Goal: Information Seeking & Learning: Learn about a topic

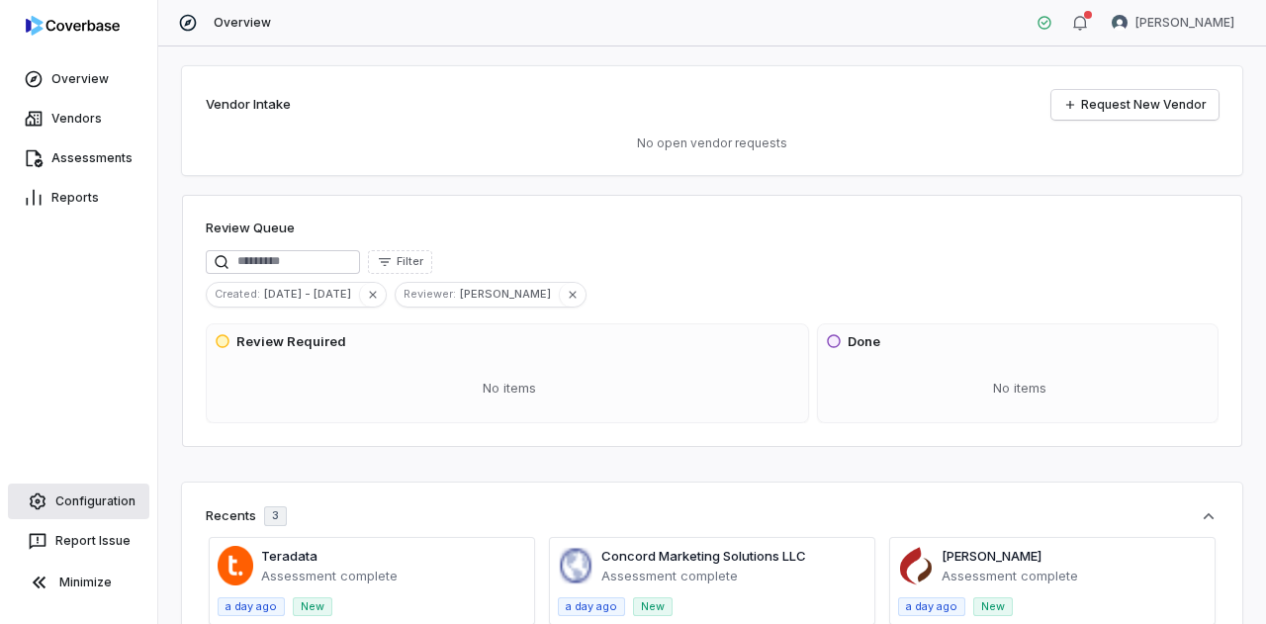
click at [71, 501] on link "Configuration" at bounding box center [78, 501] width 141 height 36
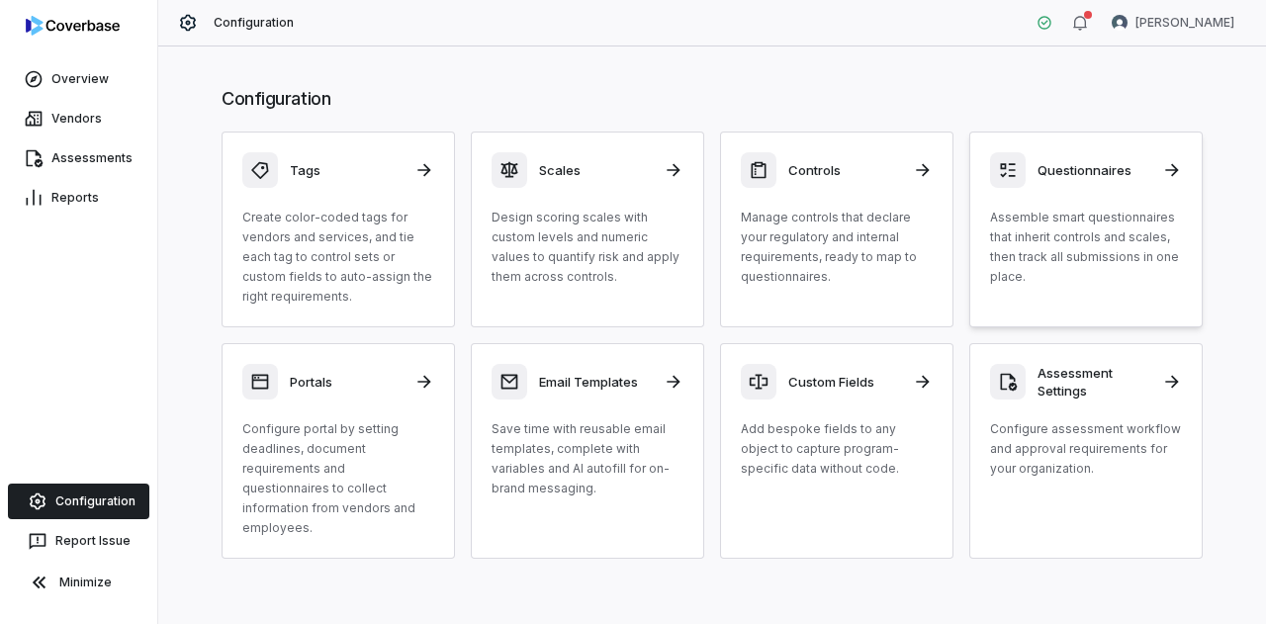
click at [1111, 171] on h3 "Questionnaires" at bounding box center [1093, 170] width 113 height 18
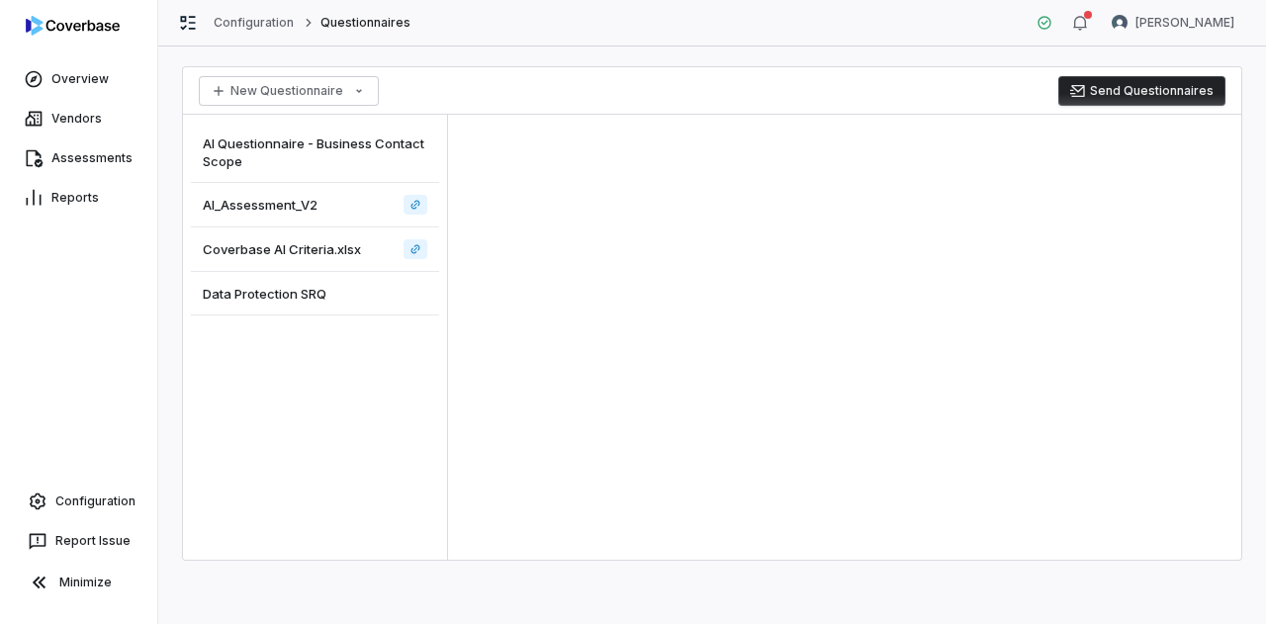
click at [266, 214] on div "AI_Assessment_V2" at bounding box center [315, 205] width 248 height 44
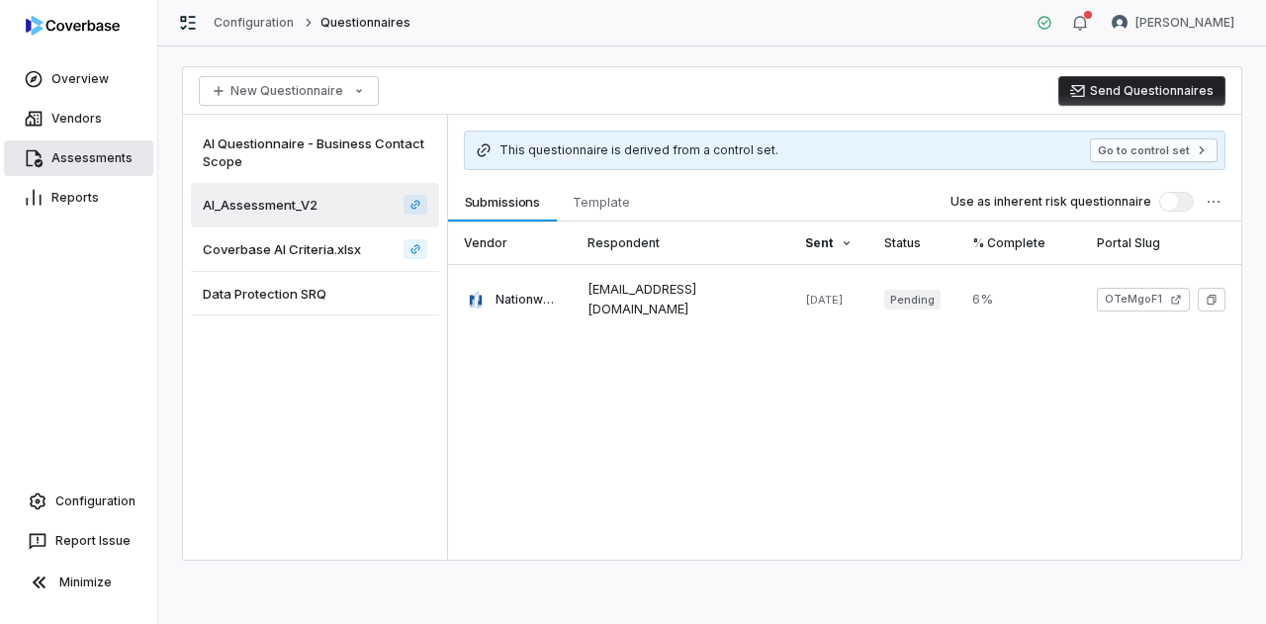
click at [105, 144] on link "Assessments" at bounding box center [78, 158] width 149 height 36
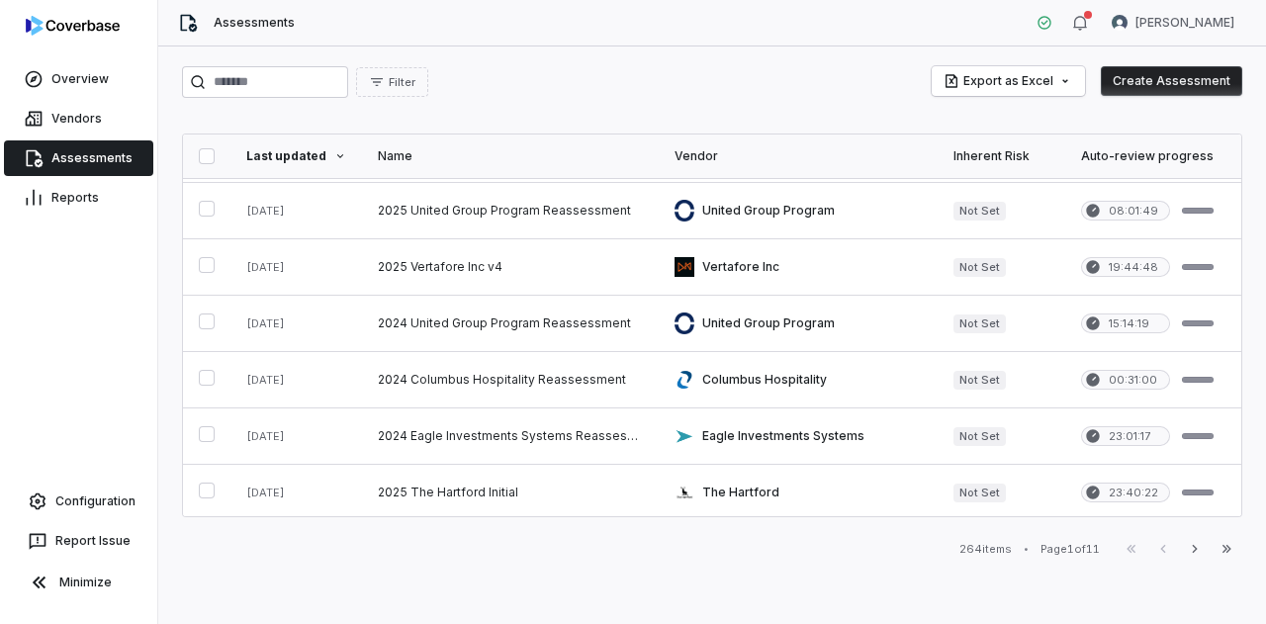
scroll to position [1070, 0]
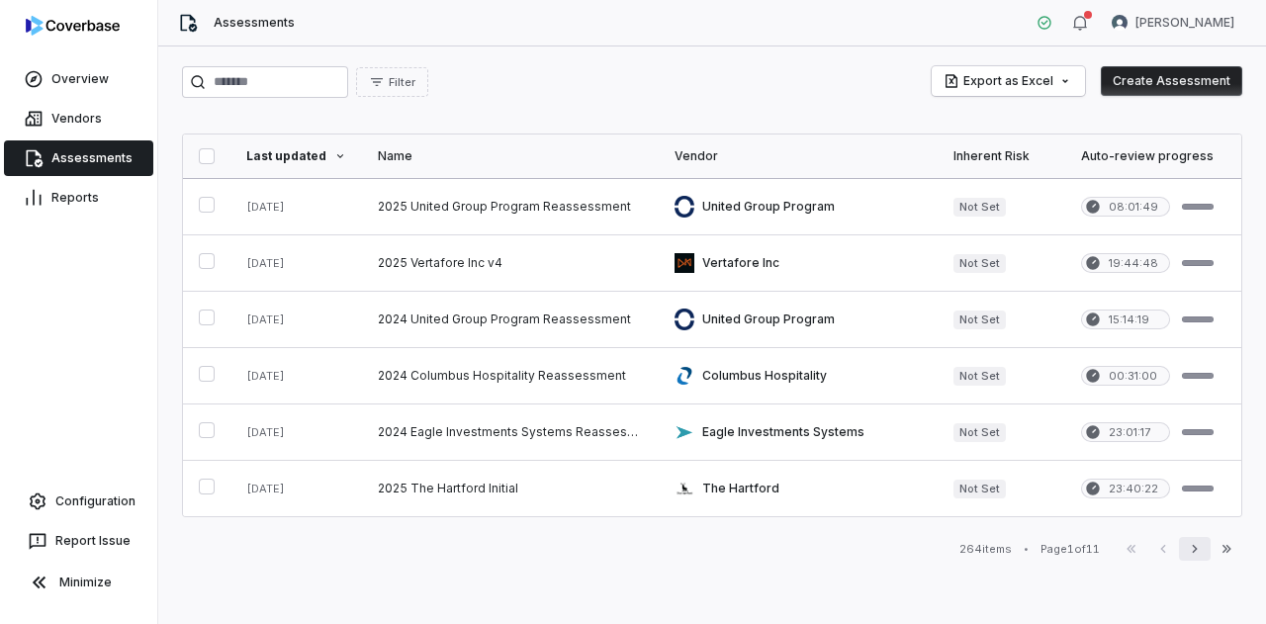
click at [1198, 554] on icon "button" at bounding box center [1194, 549] width 16 height 16
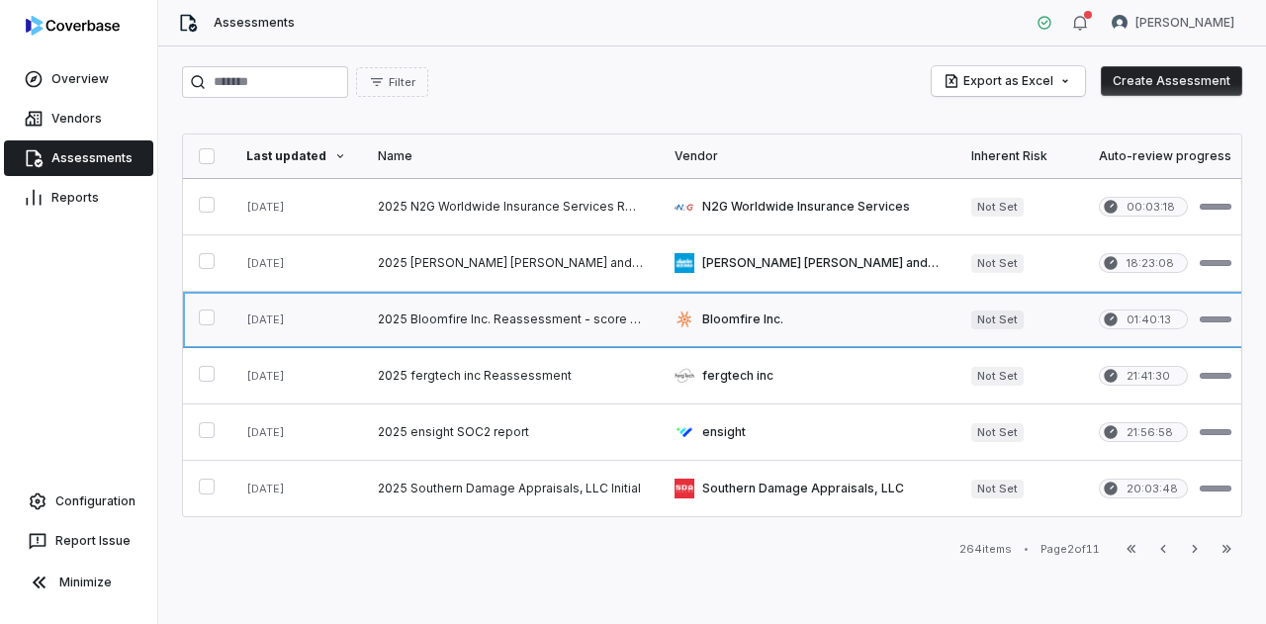
click at [582, 322] on link at bounding box center [510, 319] width 297 height 55
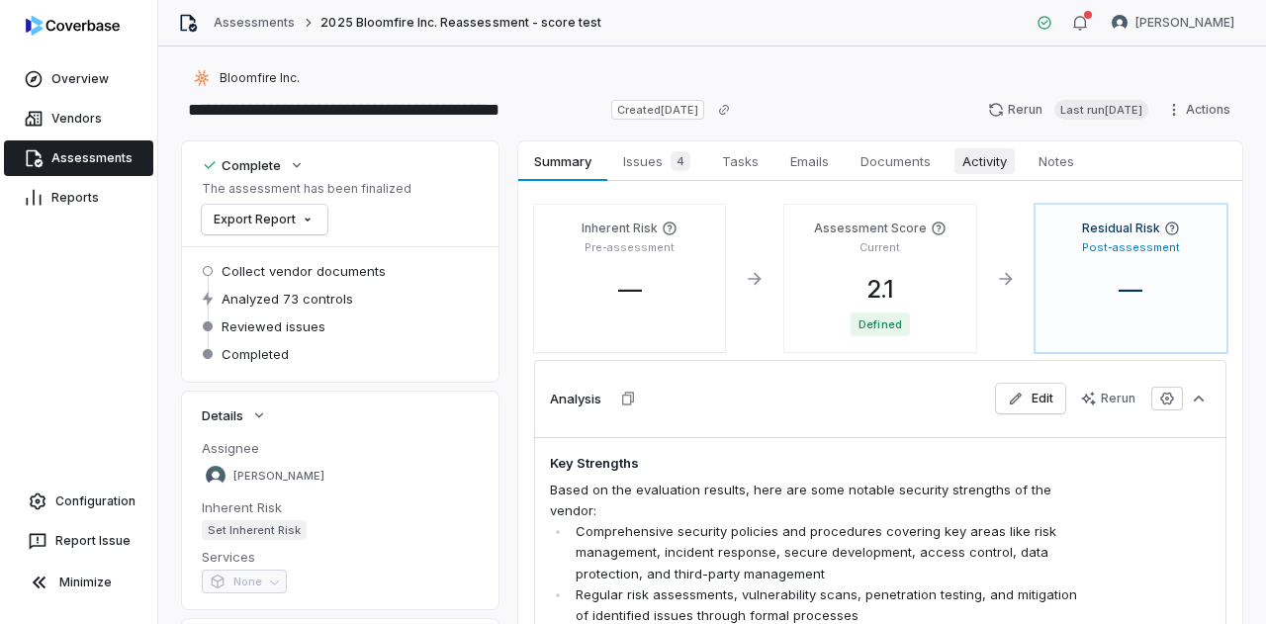
click at [983, 160] on span "Activity" at bounding box center [984, 161] width 60 height 26
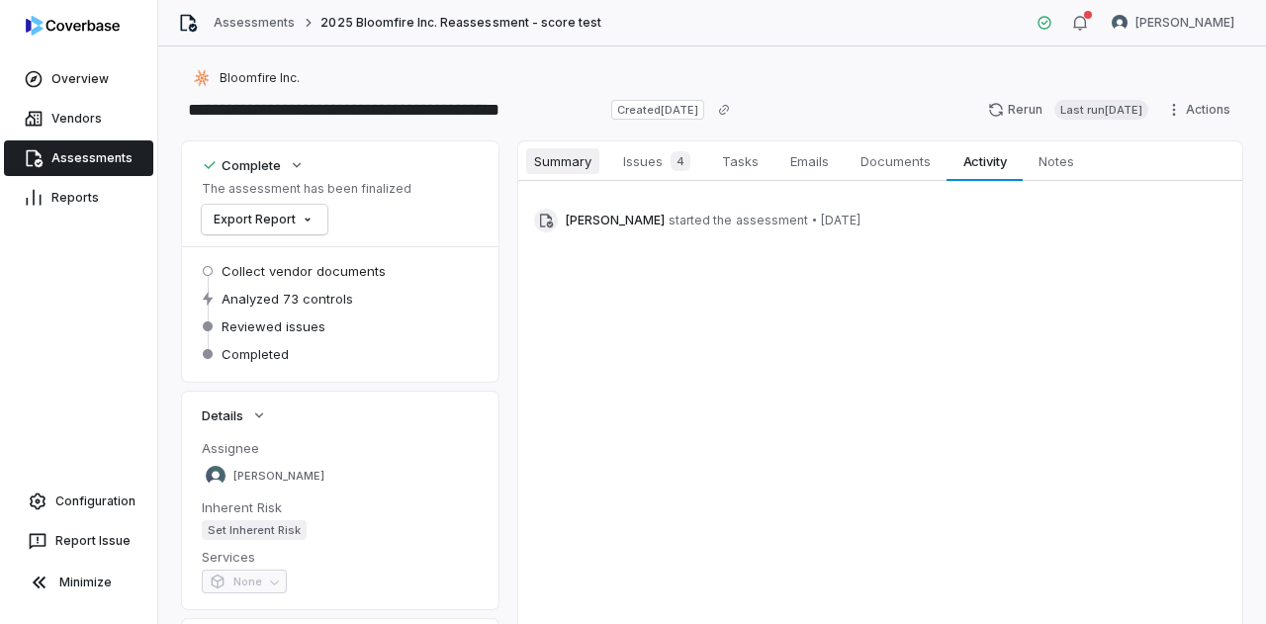
click at [551, 147] on link "Summary Summary" at bounding box center [562, 161] width 89 height 40
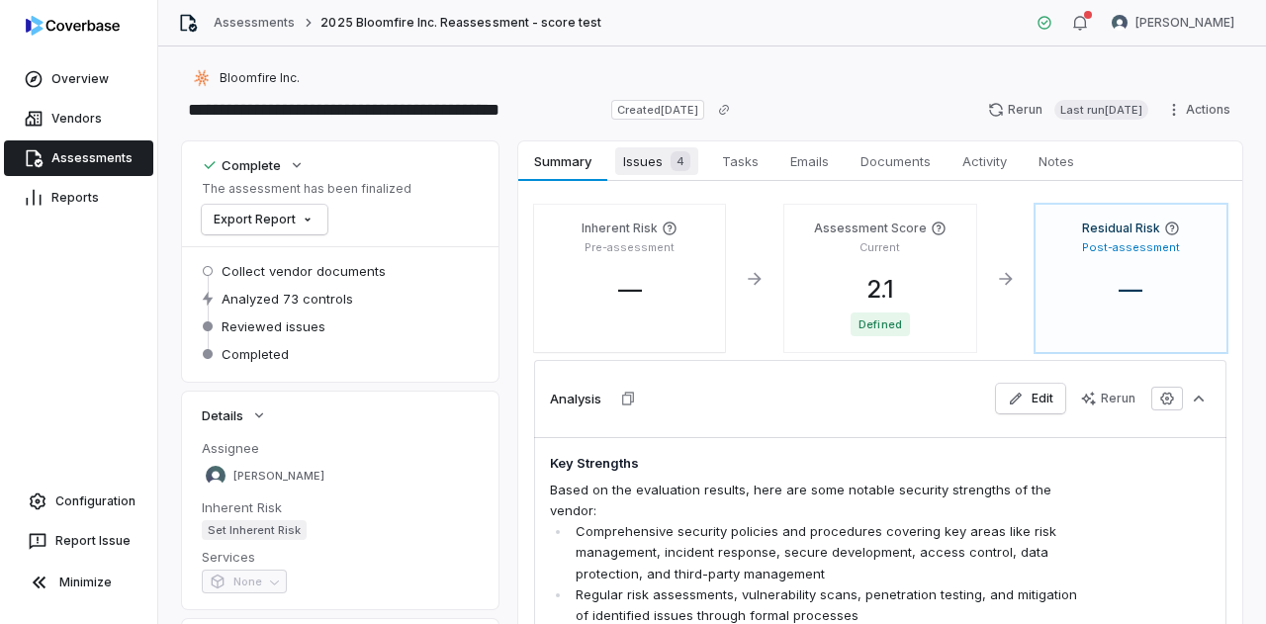
click at [642, 169] on span "Issues 4" at bounding box center [656, 161] width 83 height 28
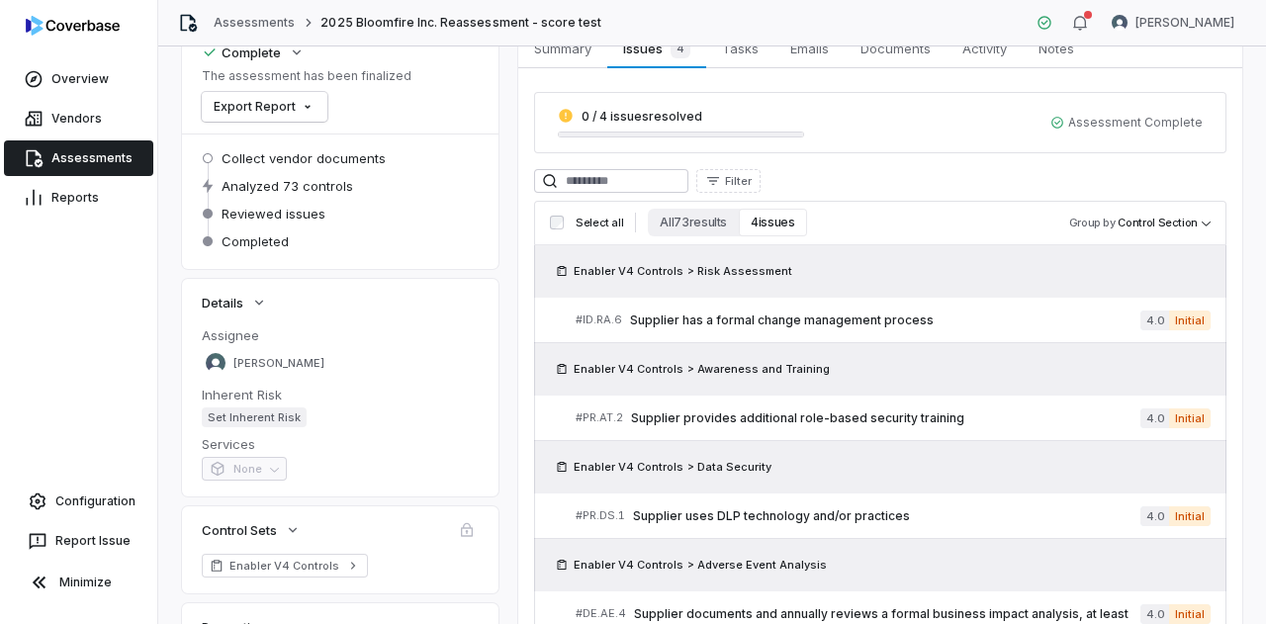
scroll to position [115, 0]
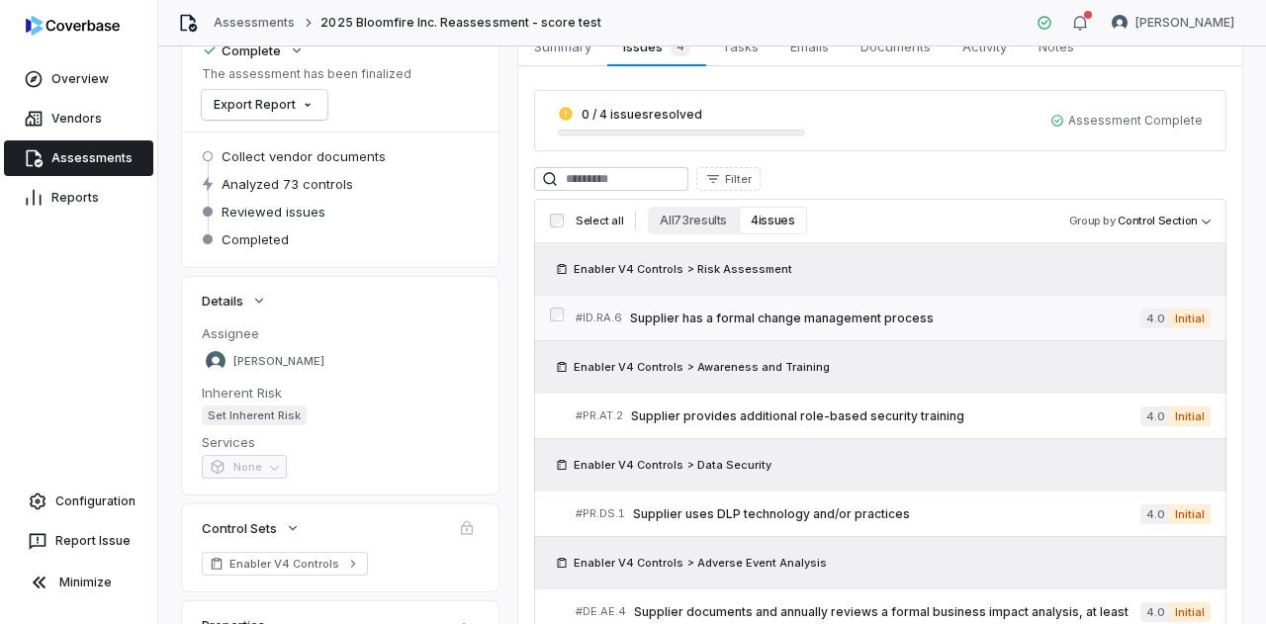
click at [743, 316] on span "Supplier has a formal change management process" at bounding box center [885, 318] width 510 height 16
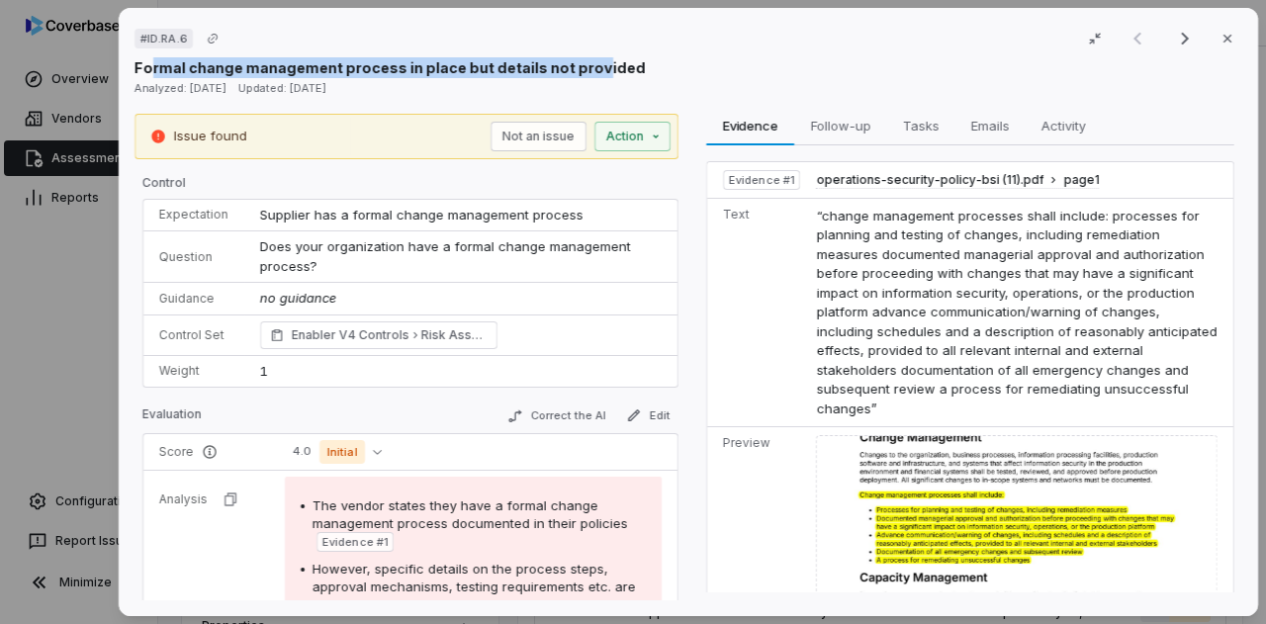
drag, startPoint x: 149, startPoint y: 58, endPoint x: 587, endPoint y: 67, distance: 438.1
click at [587, 67] on p "Formal change management process in place but details not provided" at bounding box center [389, 67] width 511 height 21
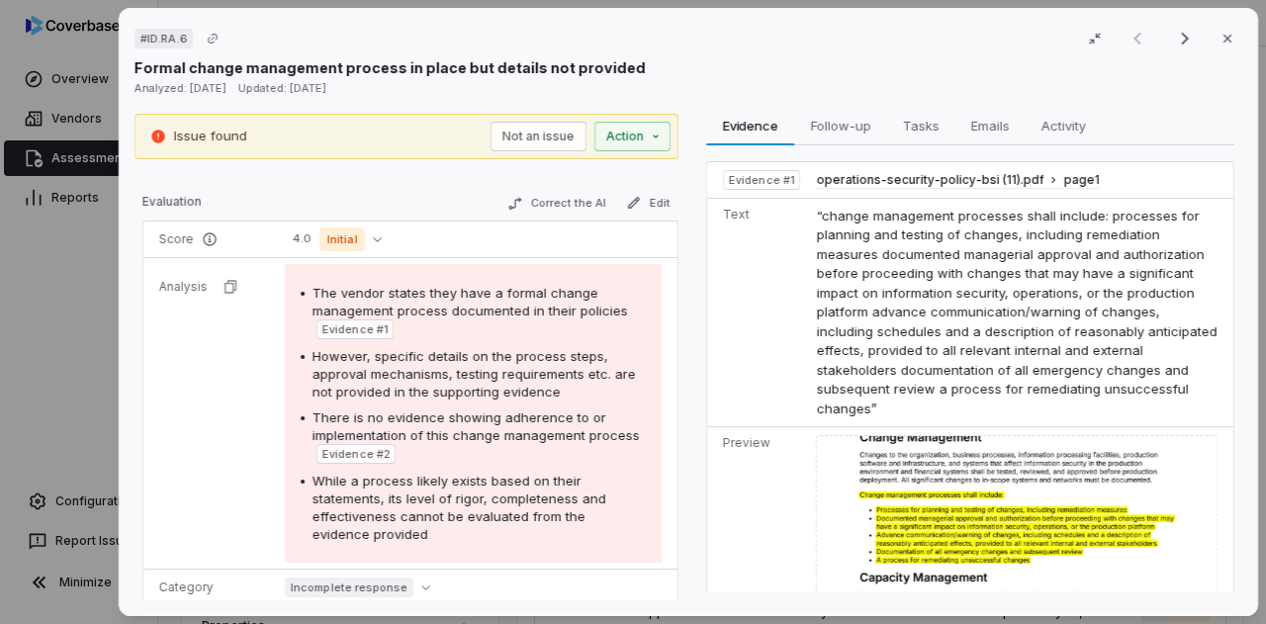
scroll to position [220, 0]
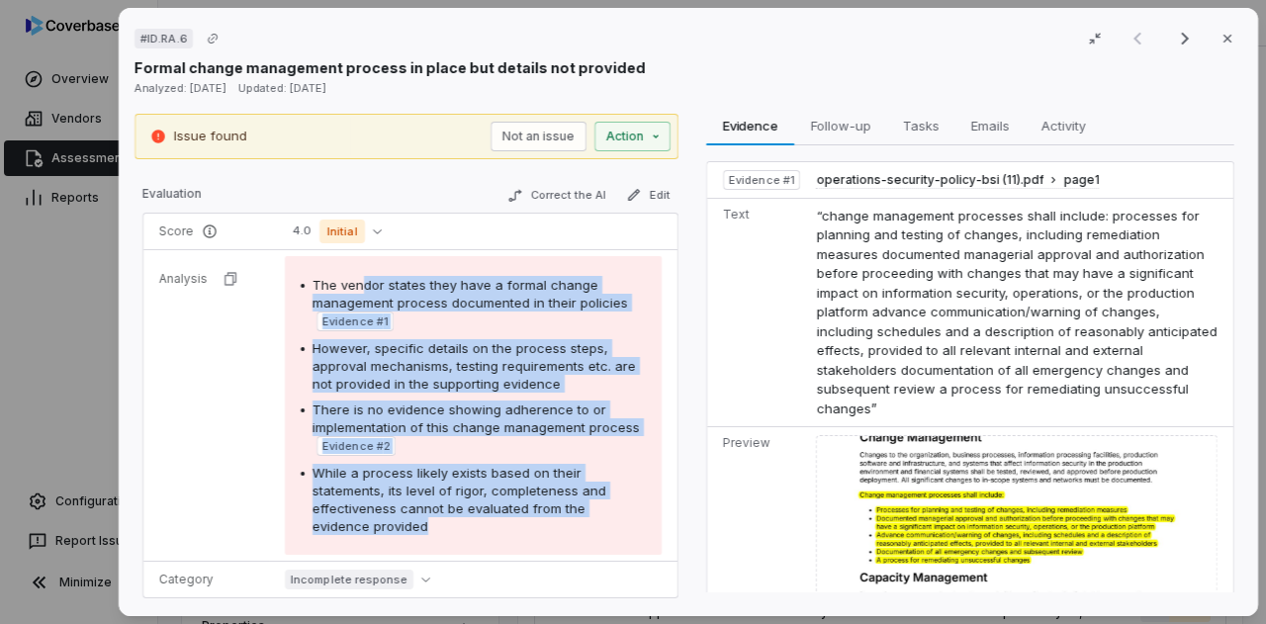
drag, startPoint x: 356, startPoint y: 276, endPoint x: 459, endPoint y: 527, distance: 271.4
click at [459, 527] on div "The vendor states they have a formal change management process documented in th…" at bounding box center [473, 405] width 345 height 259
click at [457, 509] on span "While a process likely exists based on their statements, its level of rigor, co…" at bounding box center [459, 499] width 294 height 69
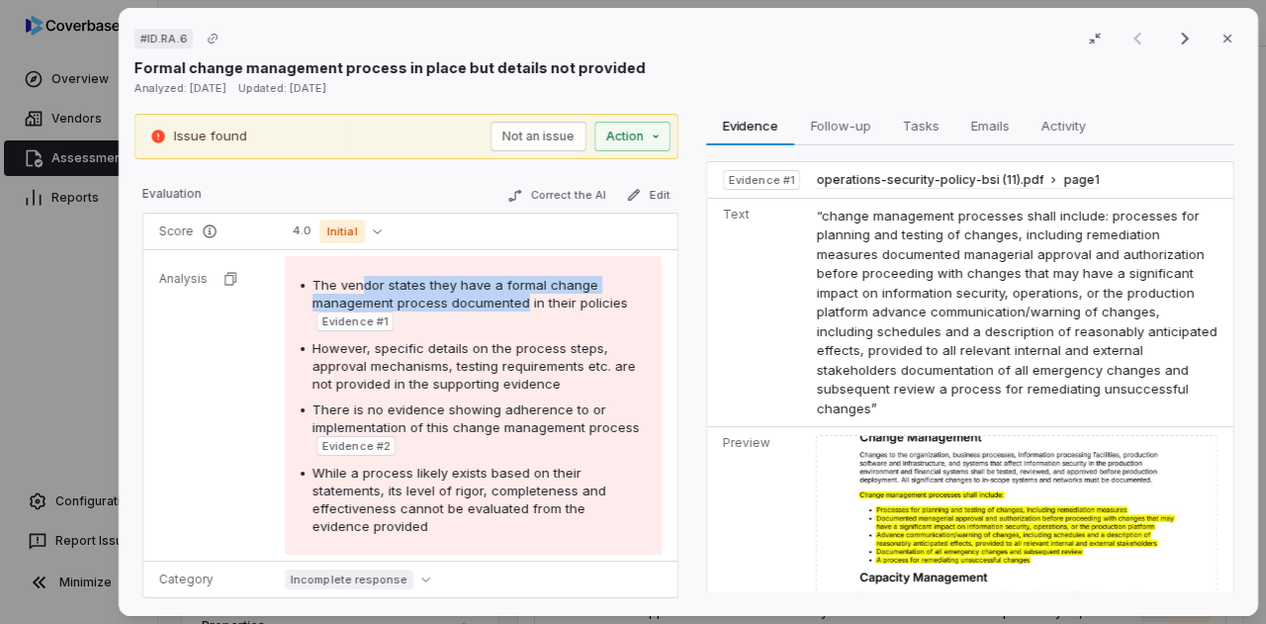
drag, startPoint x: 359, startPoint y: 272, endPoint x: 521, endPoint y: 298, distance: 164.2
click at [521, 298] on div "The vendor states they have a formal change management process documented in th…" at bounding box center [478, 303] width 333 height 55
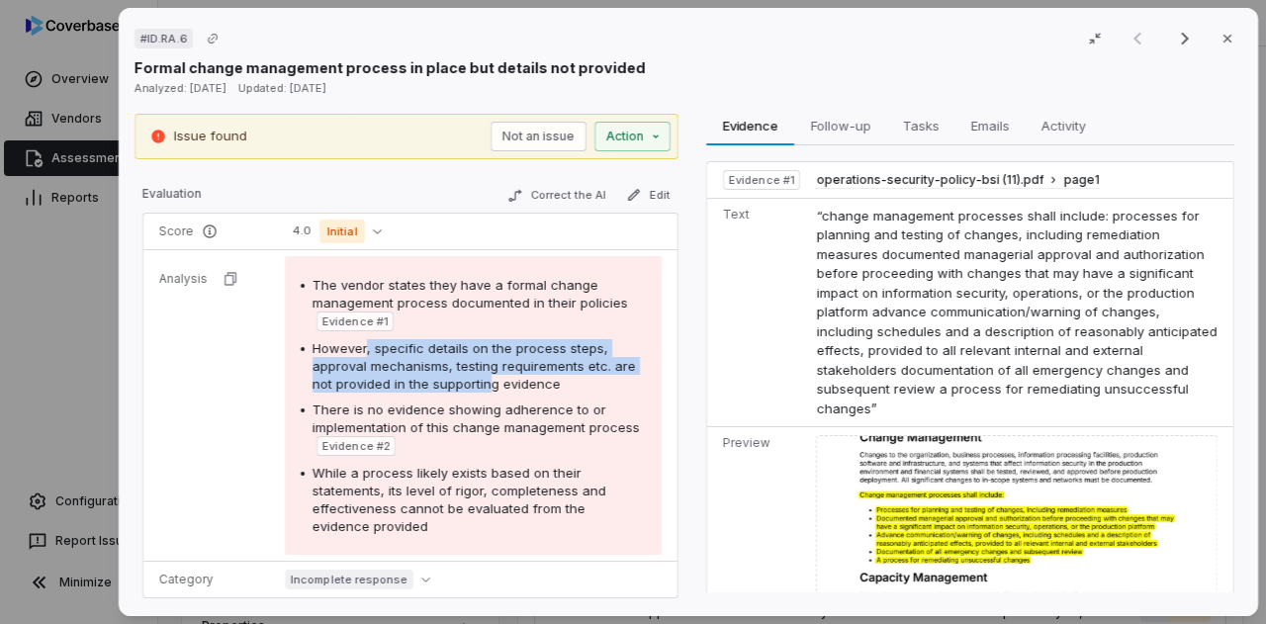
drag, startPoint x: 364, startPoint y: 351, endPoint x: 483, endPoint y: 383, distance: 123.7
click at [483, 383] on span "However, specific details on the process steps, approval mechanisms, testing re…" at bounding box center [473, 365] width 323 height 51
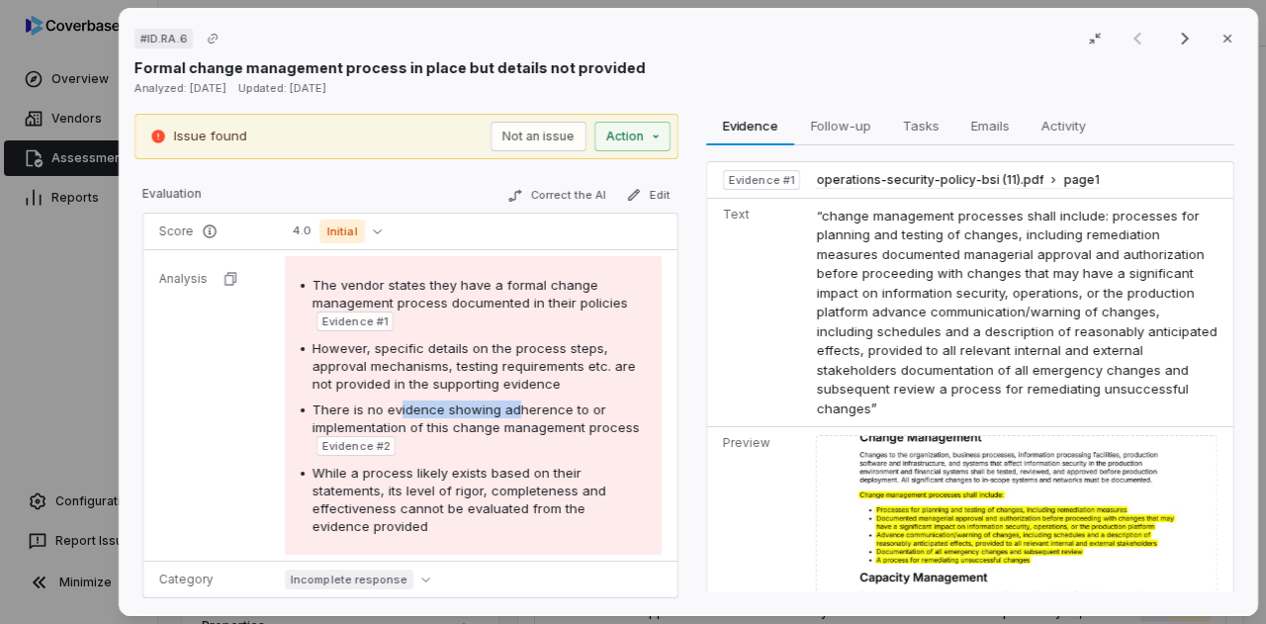
drag, startPoint x: 394, startPoint y: 408, endPoint x: 514, endPoint y: 411, distance: 119.7
click at [514, 411] on span "There is no evidence showing adherence to or implementation of this change mana…" at bounding box center [475, 418] width 327 height 34
click at [495, 435] on div "There is no evidence showing adherence to or implementation of this change mana…" at bounding box center [478, 427] width 333 height 55
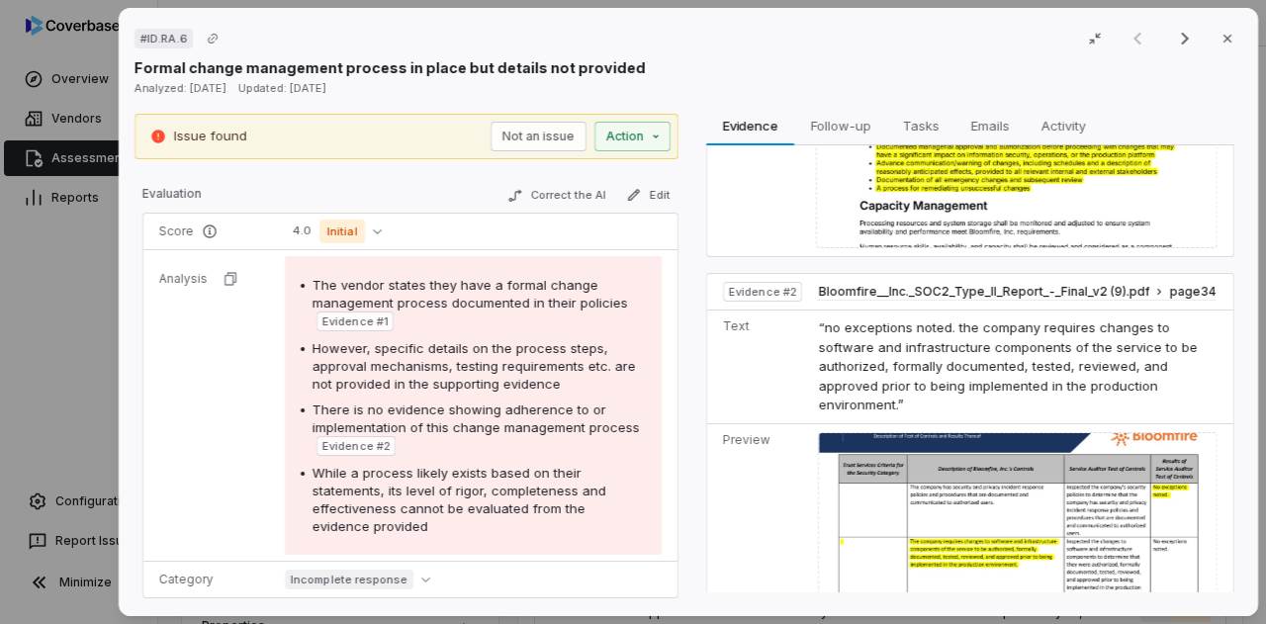
scroll to position [0, 0]
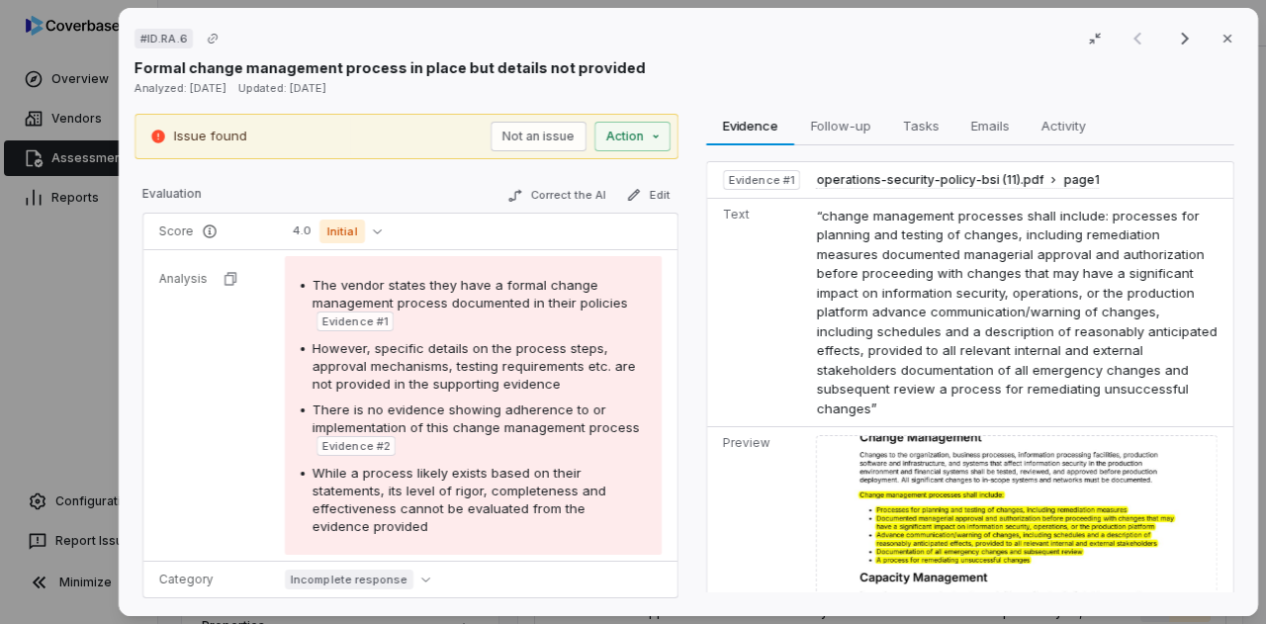
click at [35, 397] on div "# ID.RA.6 Result 1 of 4 Close Formal change management process in place but det…" at bounding box center [633, 312] width 1266 height 624
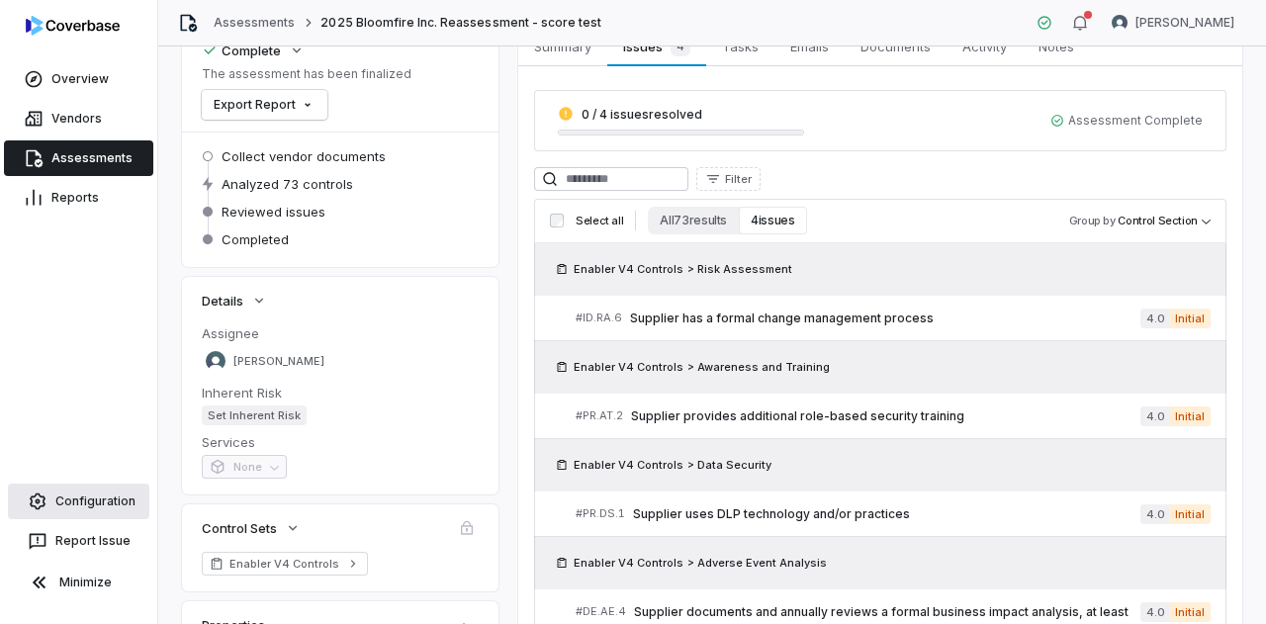
click at [89, 499] on link "Configuration" at bounding box center [78, 501] width 141 height 36
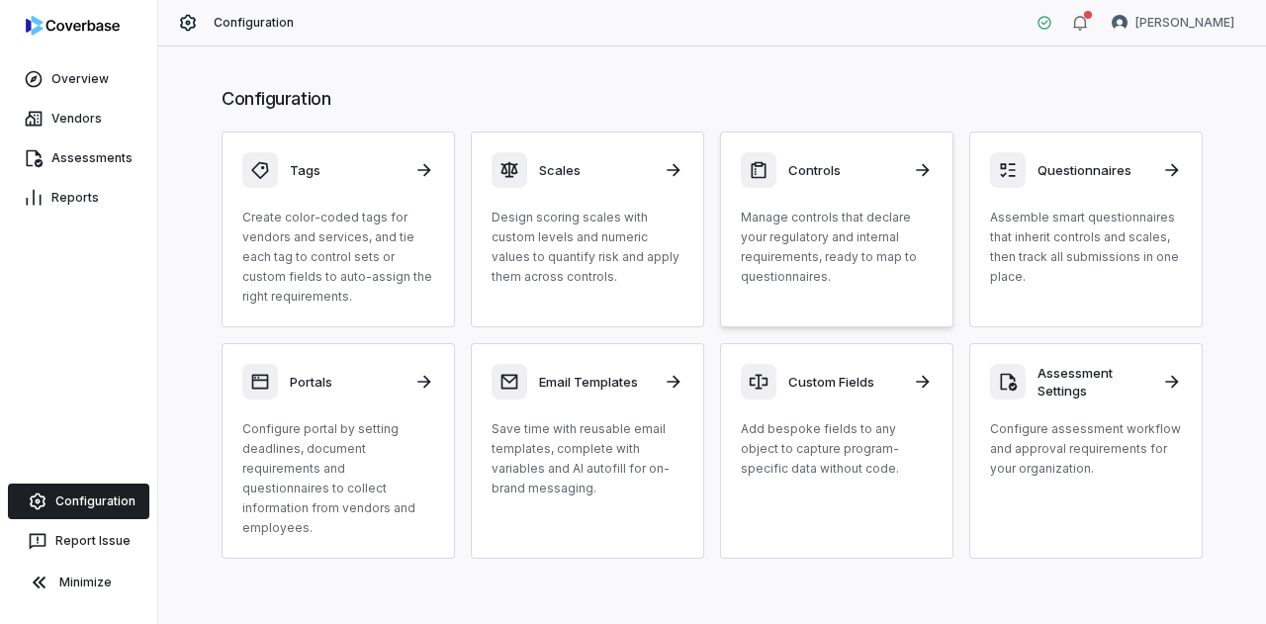
click at [850, 216] on p "Manage controls that declare your regulatory and internal requirements, ready t…" at bounding box center [837, 247] width 192 height 79
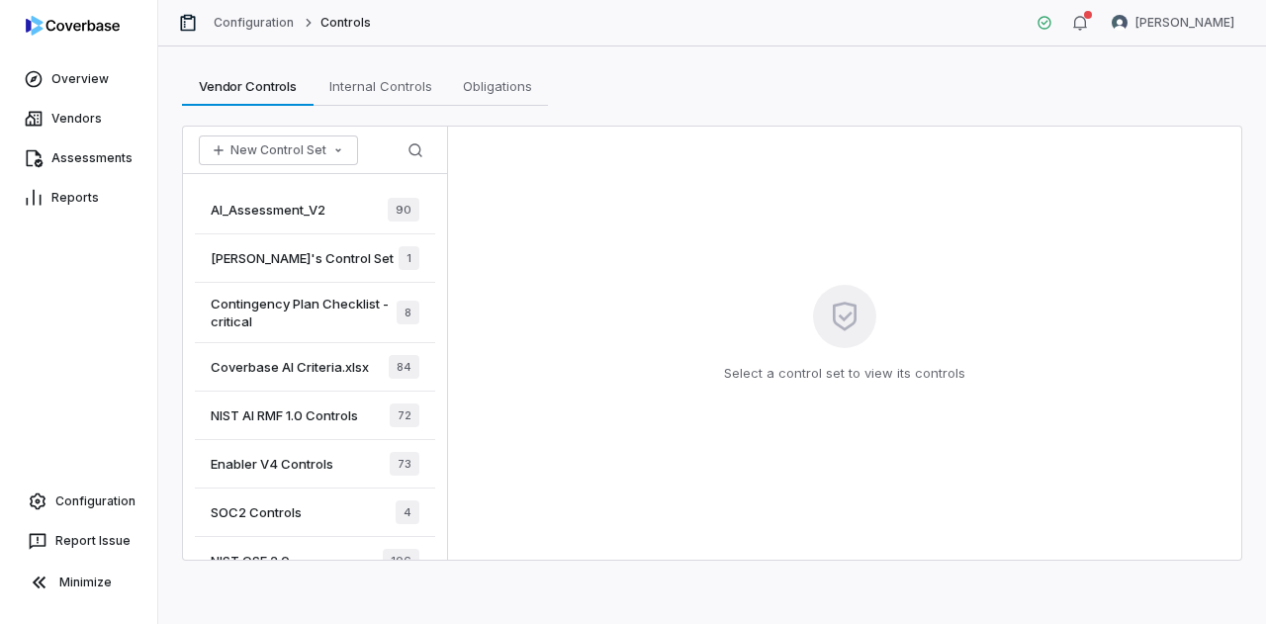
click at [318, 199] on div "AI_Assessment_V2 90" at bounding box center [315, 210] width 240 height 48
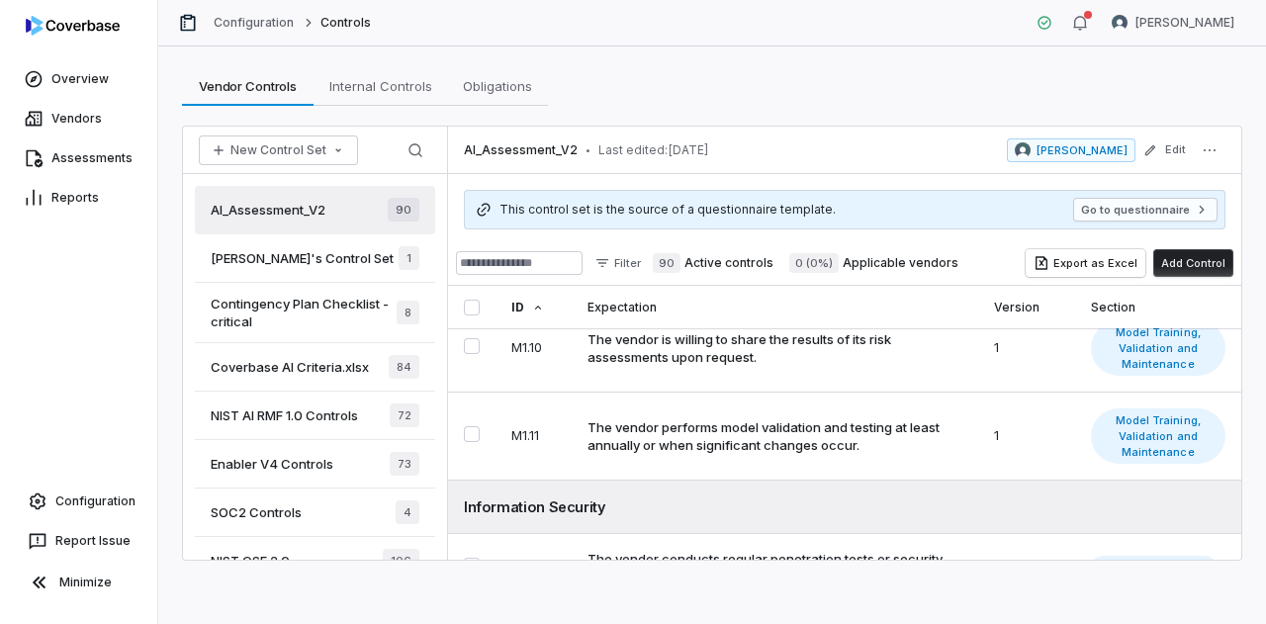
scroll to position [2956, 0]
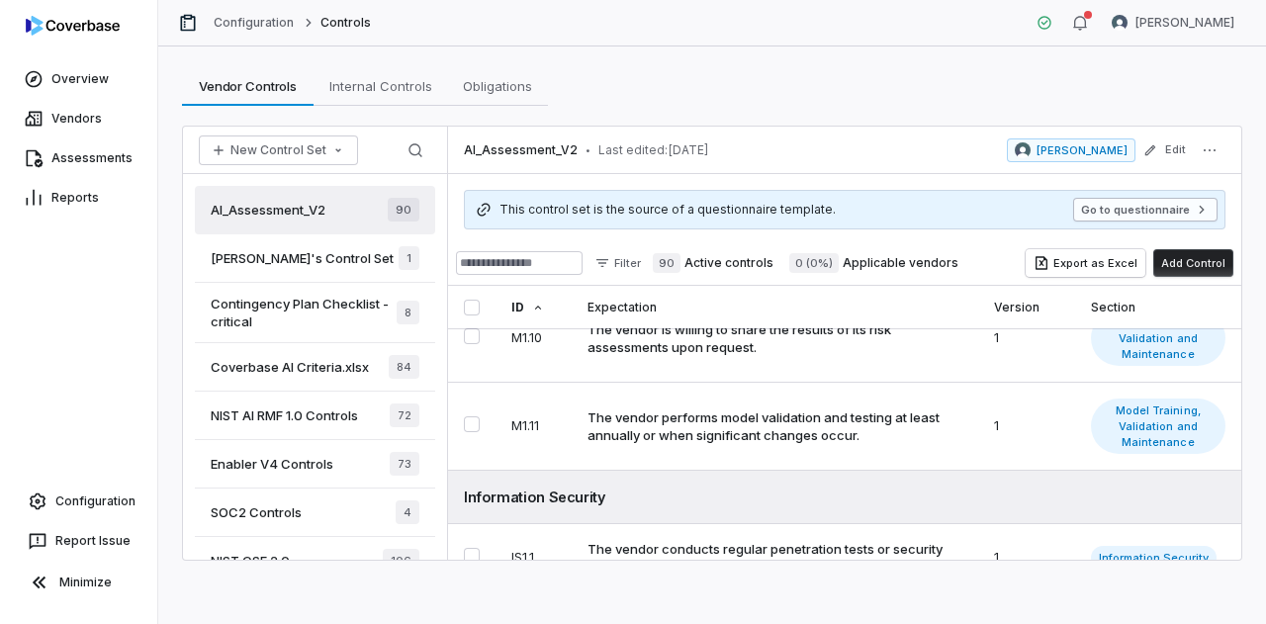
click at [1135, 202] on button "Go to questionnaire" at bounding box center [1145, 210] width 144 height 24
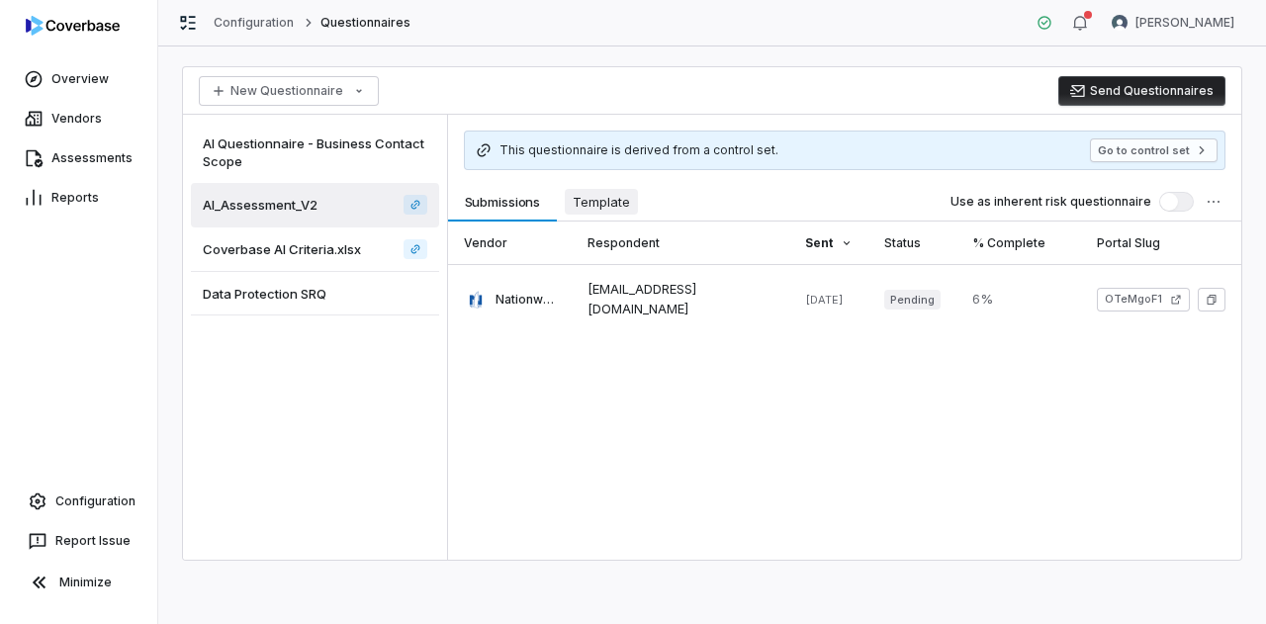
click at [608, 192] on span "Template" at bounding box center [601, 202] width 73 height 26
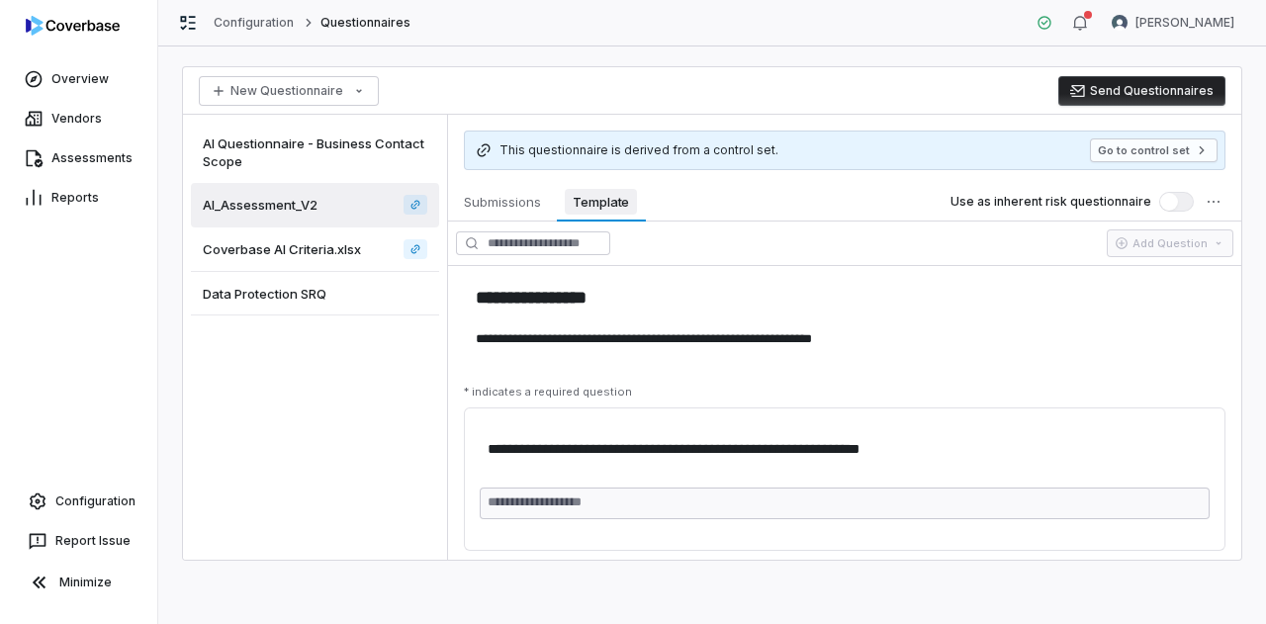
click at [607, 183] on button "Template Template" at bounding box center [601, 202] width 89 height 40
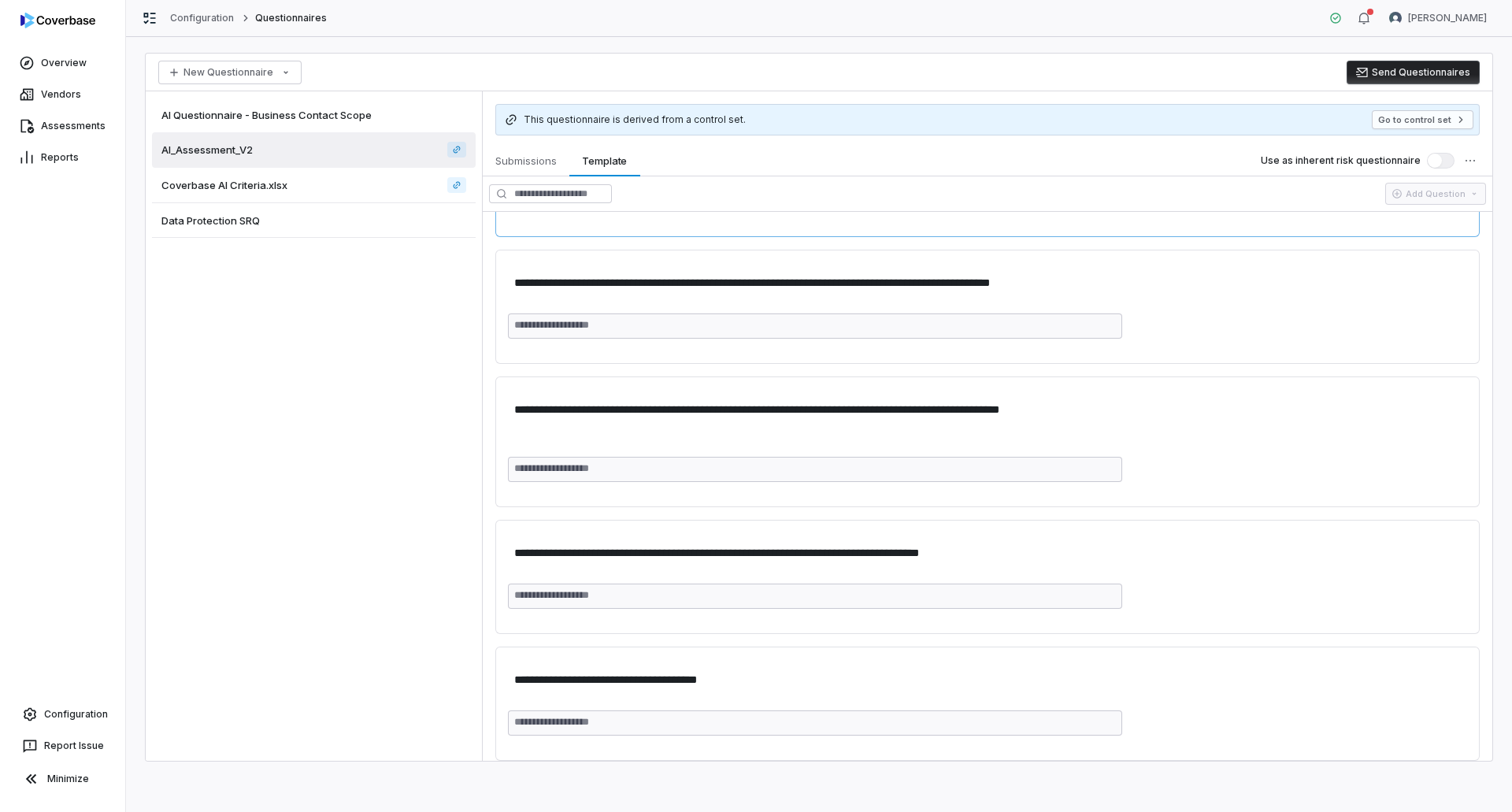
scroll to position [726, 0]
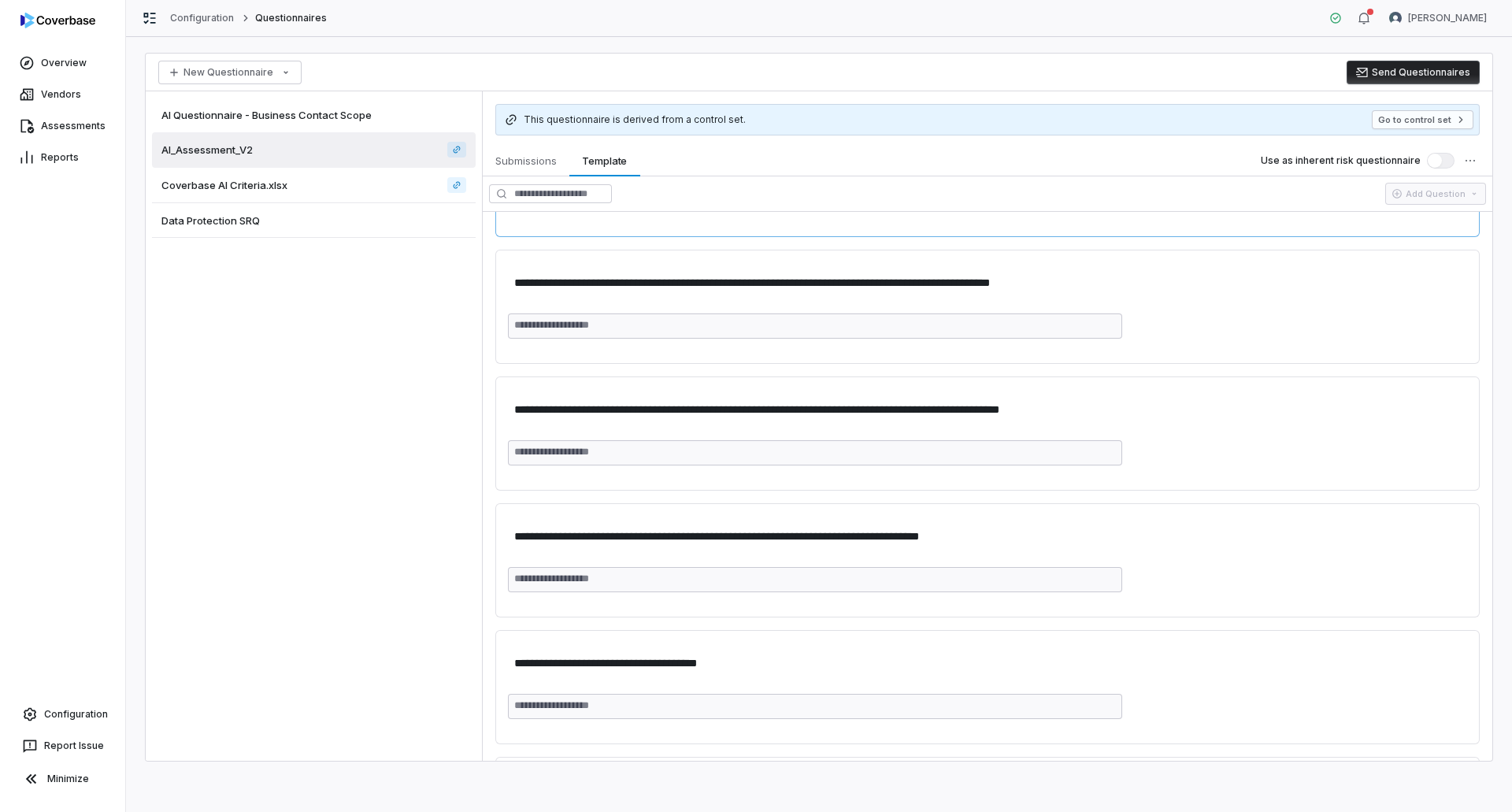
type textarea "*"
click at [64, 92] on link "Vendors" at bounding box center [62, 95] width 119 height 29
